Goal: Ask a question

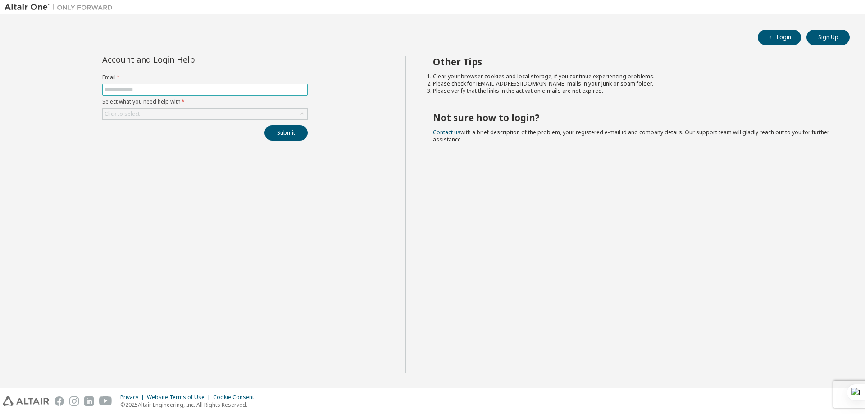
click at [185, 91] on input "text" at bounding box center [205, 89] width 201 height 7
type input "**********"
click at [206, 114] on div "Click to select" at bounding box center [205, 114] width 204 height 11
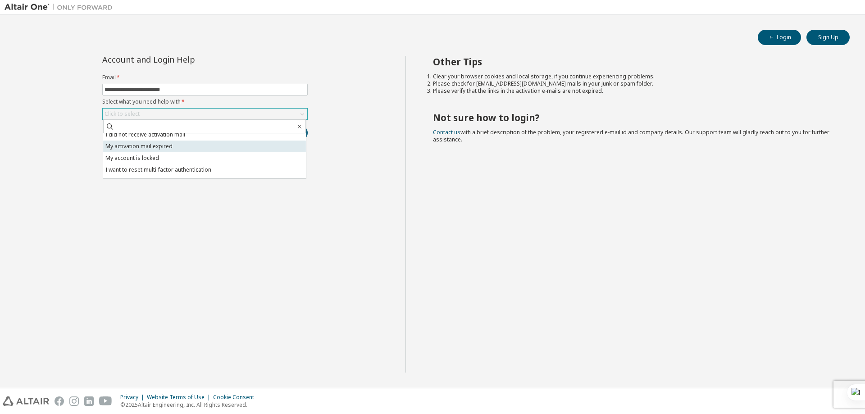
scroll to position [25, 0]
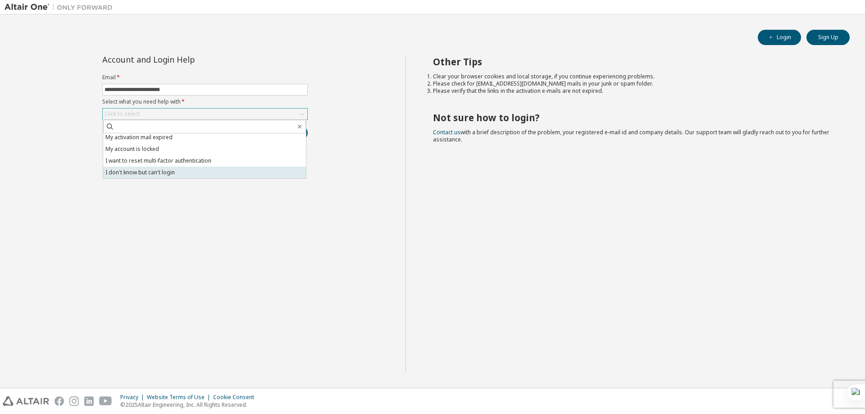
click at [206, 173] on li "I don't know but can't login" at bounding box center [204, 173] width 203 height 12
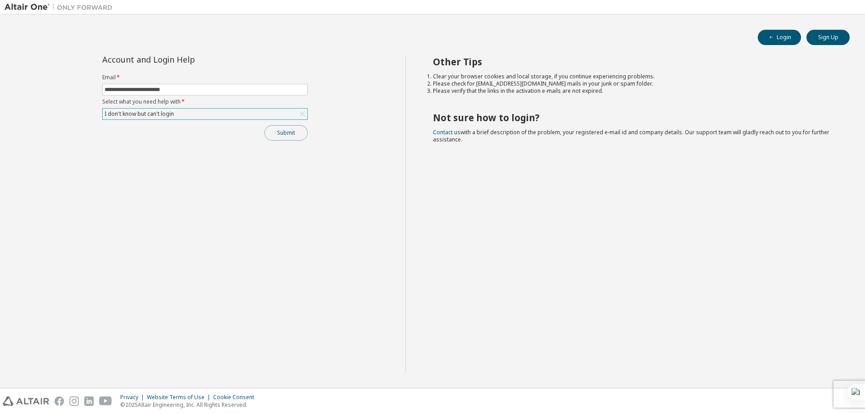
click at [286, 136] on button "Submit" at bounding box center [285, 132] width 43 height 15
